Goal: Task Accomplishment & Management: Manage account settings

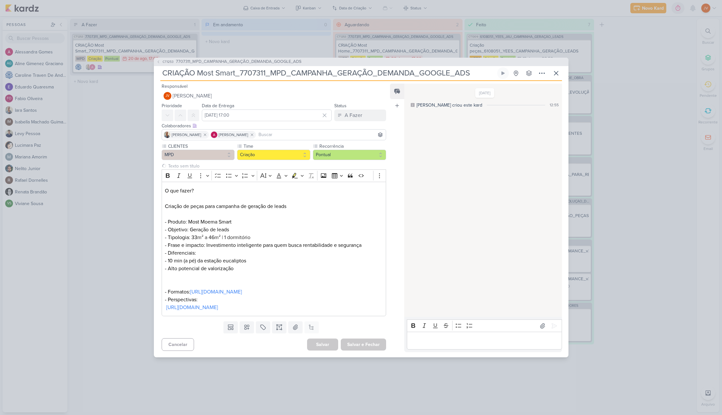
click at [279, 68] on input "CRIAÇÃO Most Smart_7707311_MPD_CAMPANHA_GERAÇÃO_DEMANDA_GOOGLE_ADS" at bounding box center [328, 73] width 336 height 12
click at [280, 68] on input "CRIAÇÃO Most Smart_7707311_MPD_CAMPANHA_GERAÇÃO_DEMANDA_GOOGLE_ADS" at bounding box center [328, 73] width 336 height 12
click at [278, 68] on input "CRIAÇÃO Most Smart_7707311_MPD_CAMPANHA_GERAÇÃO_DEMANDA_GOOGLE_ADS" at bounding box center [328, 73] width 336 height 12
click at [219, 71] on input "CRIAÇÃO Most Smart_7707311_MPD_CAMPANHA_GERAÇÃO_DEMANDA_GOOGLE_ADS" at bounding box center [328, 73] width 336 height 12
click at [191, 67] on input "CRIAÇÃO Most Smart_7707311_MPD_CAMPANHA_GERAÇÃO_DEMANDA_GOOGLE_ADS" at bounding box center [328, 73] width 336 height 12
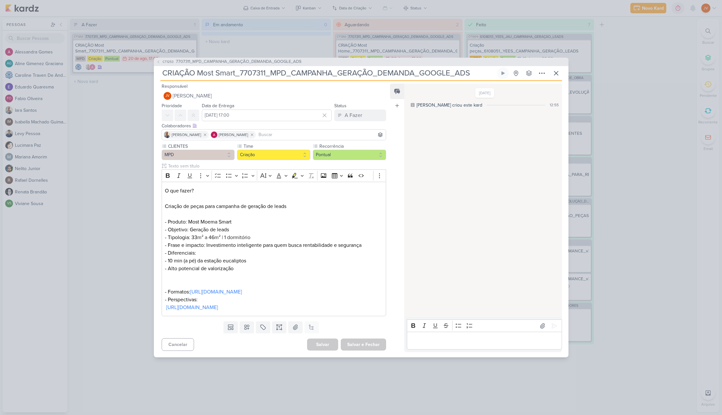
click at [165, 70] on input "CRIAÇÃO Most Smart_7707311_MPD_CAMPANHA_GERAÇÃO_DEMANDA_GOOGLE_ADS" at bounding box center [328, 73] width 336 height 12
click at [466, 67] on input "CRIAÇÃO Most Smart_7707311_MPD_CAMPANHA_GERAÇÃO_DEMANDA_GOOGLE_ADS" at bounding box center [328, 73] width 336 height 12
click at [468, 69] on input "CRIAÇÃO Most Smart_7707311_MPD_CAMPANHA_GERAÇÃO_DEMANDA_GOOGLE_ADS" at bounding box center [328, 73] width 336 height 12
click at [436, 69] on input "CRIAÇÃO Most Smart_7707311_MPD_CAMPANHA_GERAÇÃO_DEMANDA_GOOGLE_ADS" at bounding box center [328, 73] width 336 height 12
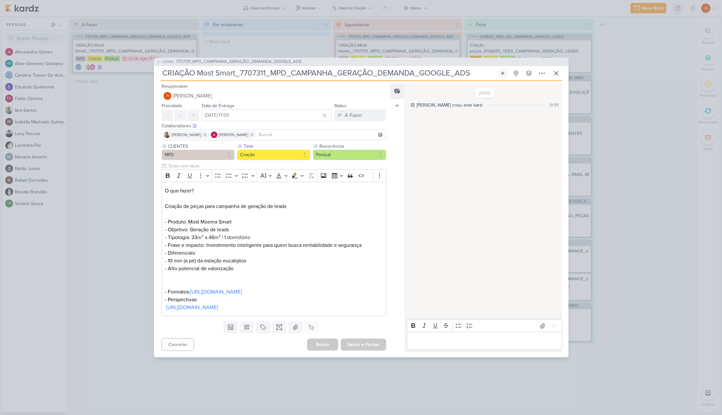
click at [315, 70] on input "CRIAÇÃO Most Smart_7707311_MPD_CAMPANHA_GERAÇÃO_DEMANDA_GOOGLE_ADS" at bounding box center [328, 73] width 336 height 12
click at [332, 264] on p "- Frase e impacto: Investimento inteligente para quem busca rentabilidade e seg…" at bounding box center [274, 256] width 218 height 31
click at [440, 68] on input "CRIAÇÃO Most Smart_7707311_MPD_CAMPANHA_GERAÇÃO_DEMANDA_GOOGLE_ADS" at bounding box center [328, 73] width 336 height 12
drag, startPoint x: 440, startPoint y: 69, endPoint x: 436, endPoint y: 69, distance: 3.9
click at [440, 69] on input "CRIAÇÃO Most Smart_7707311_MPD_CAMPANHA_GERAÇÃO_DEMANDA_GOOGLE_ADS" at bounding box center [328, 73] width 336 height 12
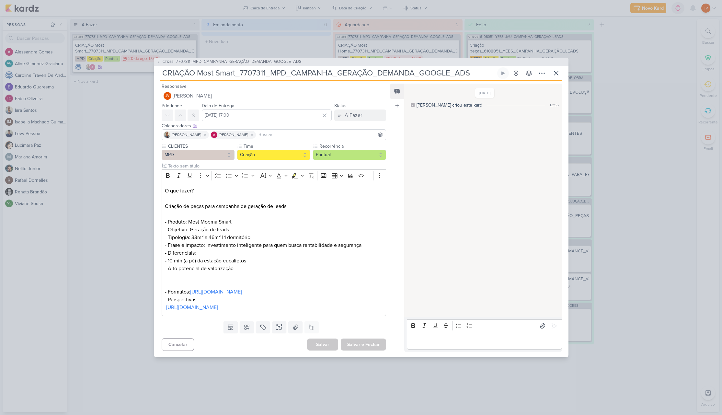
click at [437, 68] on input "CRIAÇÃO Most Smart_7707311_MPD_CAMPANHA_GERAÇÃO_DEMANDA_GOOGLE_ADS" at bounding box center [328, 73] width 336 height 12
click at [124, 127] on div "CT1253 7707311_MPD_CAMPANHA_GERAÇÃO_DEMANDA_GOOGLE_ADS CRIAÇÃO Most Smart_77073…" at bounding box center [361, 207] width 722 height 415
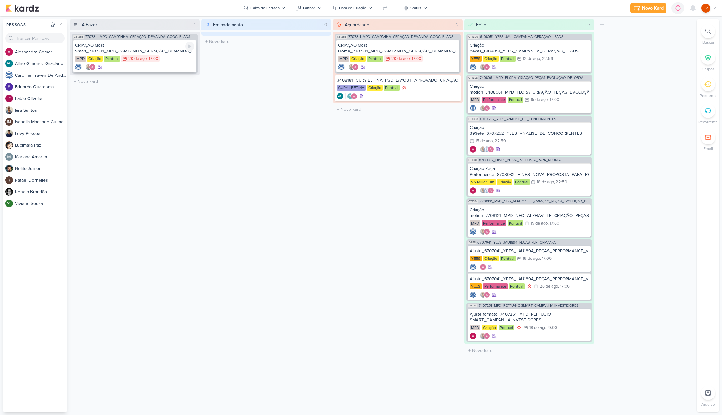
click at [154, 51] on div "CRIAÇÃO Most Smart_7707311_MPD_CAMPANHA_GERAÇÃO_DEMANDA_GOOGLE_ADS" at bounding box center [134, 48] width 119 height 12
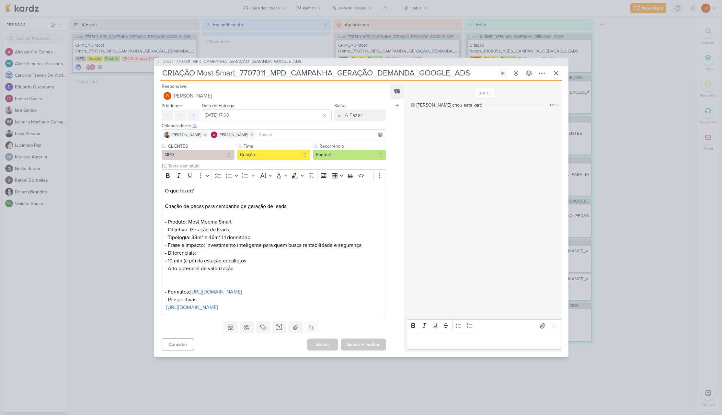
click at [416, 345] on p "Editor editing area: main" at bounding box center [485, 341] width 148 height 8
click at [552, 323] on icon at bounding box center [554, 326] width 6 height 6
click at [348, 111] on div "A Fazer" at bounding box center [353, 115] width 17 height 8
click at [351, 148] on div "Aguardando" at bounding box center [353, 151] width 25 height 7
click at [362, 349] on button "Salvar e Fechar" at bounding box center [363, 345] width 45 height 12
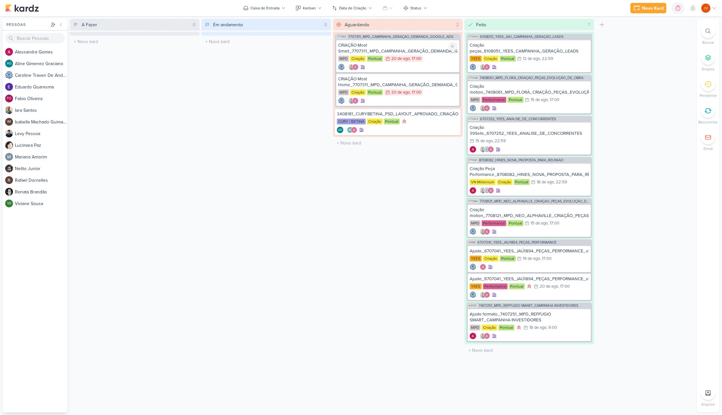
click at [403, 50] on div "CRIAÇÃO Most Smart_7707311_MPD_CAMPANHA_GERAÇÃO_DEMANDA_GOOGLE_ADS" at bounding box center [397, 48] width 119 height 12
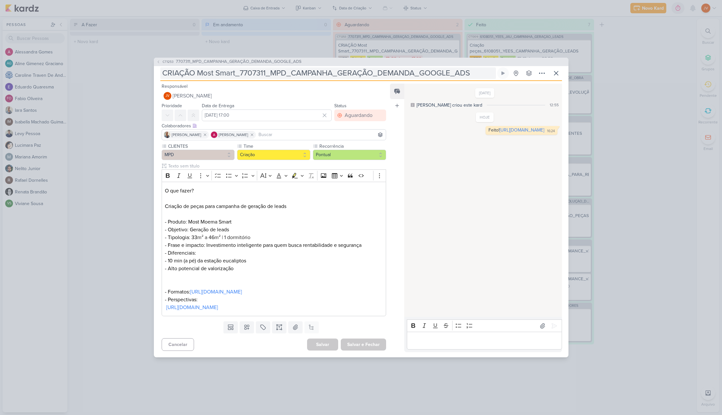
click at [238, 68] on input "CRIAÇÃO Most Smart_7707311_MPD_CAMPANHA_GERAÇÃO_DEMANDA_GOOGLE_ADS" at bounding box center [328, 73] width 336 height 12
drag, startPoint x: 197, startPoint y: 68, endPoint x: 478, endPoint y: 68, distance: 281.0
click at [473, 68] on input "CRIAÇÃO Most Smart_7707311_MPD_CAMPANHA_GERAÇÃO_DEMANDA_GOOGLE_ADS" at bounding box center [328, 73] width 336 height 12
click at [98, 206] on div "CT1253 7707311_MPD_CAMPANHA_GERAÇÃO_DEMANDA_GOOGLE_ADS CRIAÇÃO Most Smart_77073…" at bounding box center [361, 207] width 722 height 415
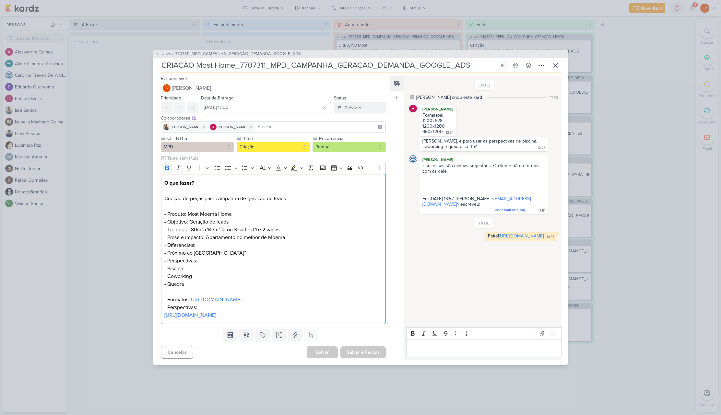
click at [639, 116] on div "CT1253 7707311_MPD_CAMPANHA_GERAÇÃO_DEMANDA_GOOGLE_ADS CRIAÇÃO Most Home_770731…" at bounding box center [360, 207] width 721 height 415
